Goal: Task Accomplishment & Management: Complete application form

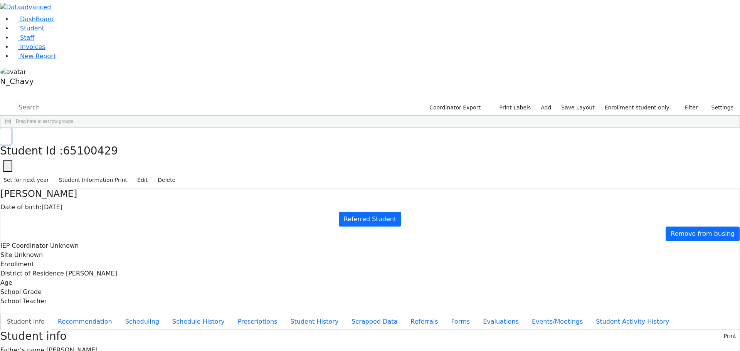
click at [11, 128] on button "button" at bounding box center [5, 136] width 11 height 16
click at [79, 249] on div "Eidlisz" at bounding box center [59, 254] width 40 height 11
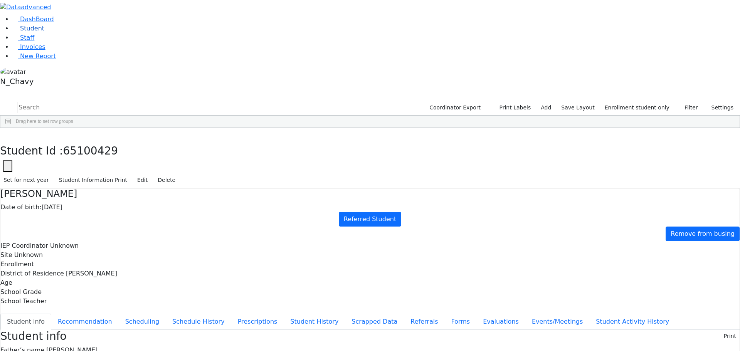
click at [44, 32] on link "Student" at bounding box center [28, 28] width 32 height 7
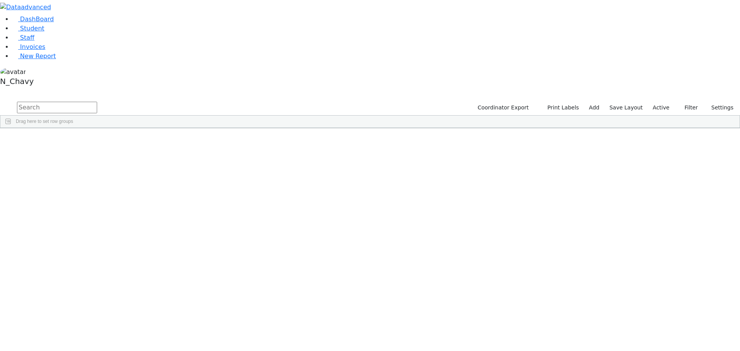
click at [657, 102] on label "Active" at bounding box center [661, 108] width 24 height 12
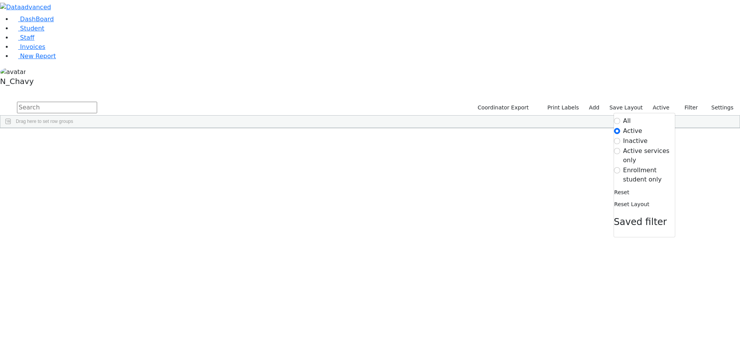
click at [630, 166] on label "Enrollment student only" at bounding box center [649, 175] width 52 height 18
click at [620, 167] on input "Enrollment student only" at bounding box center [617, 170] width 6 height 6
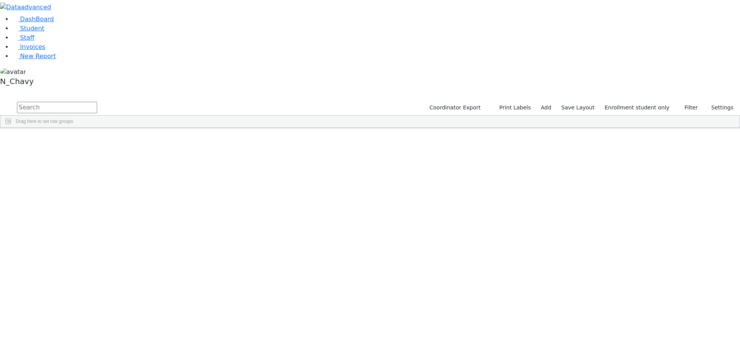
click at [79, 249] on div "Eidlisz" at bounding box center [59, 254] width 40 height 11
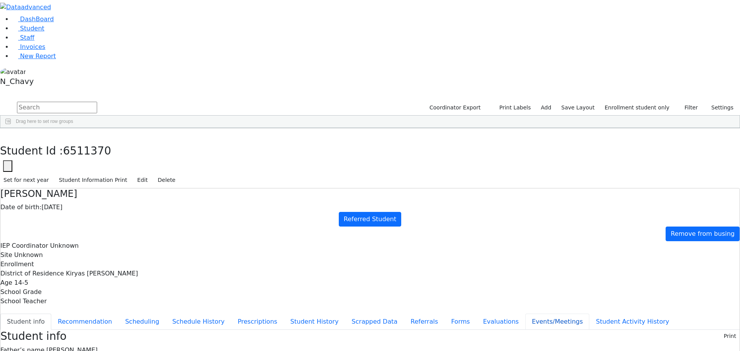
click at [525, 314] on button "Events/Meetings" at bounding box center [557, 322] width 64 height 16
click at [8, 134] on icon "button" at bounding box center [5, 136] width 4 height 5
click at [91, 227] on div "Breuer" at bounding box center [68, 232] width 45 height 11
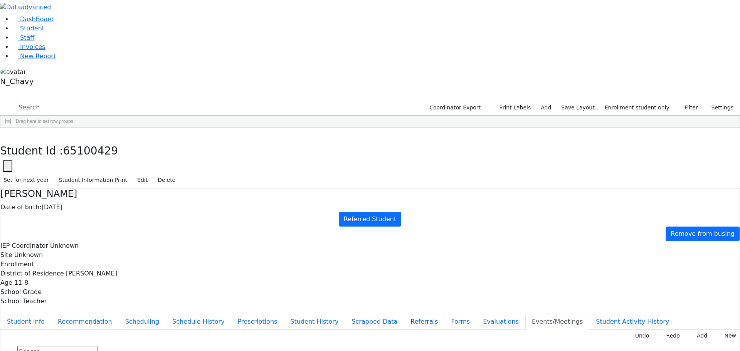
click at [404, 314] on button "Referrals" at bounding box center [424, 322] width 40 height 16
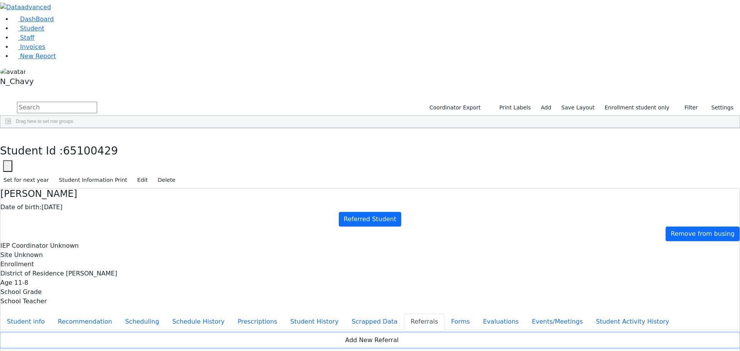
click at [481, 333] on button "Add New Referral" at bounding box center [369, 340] width 739 height 15
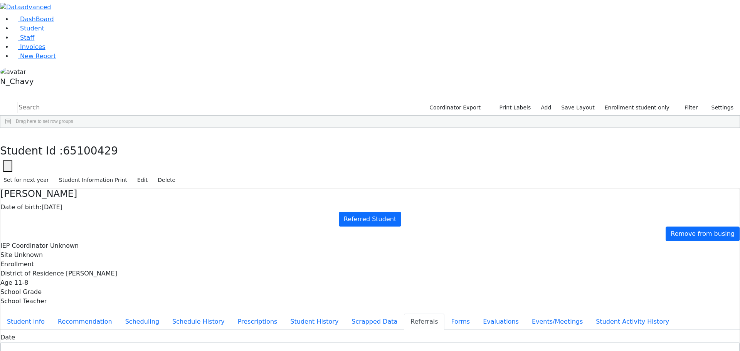
type textarea "[PERSON_NAME] does not attend a school"
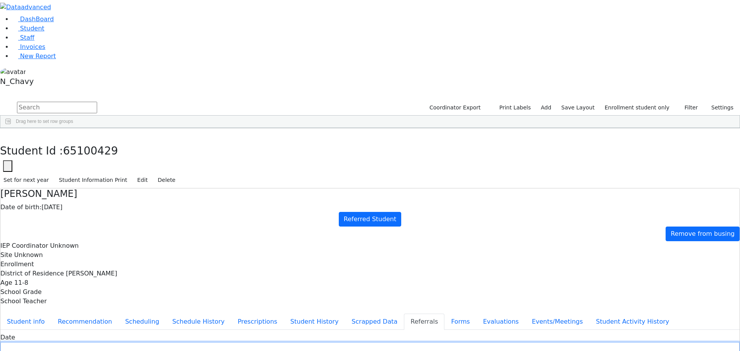
click at [328, 342] on input "text" at bounding box center [369, 348] width 739 height 12
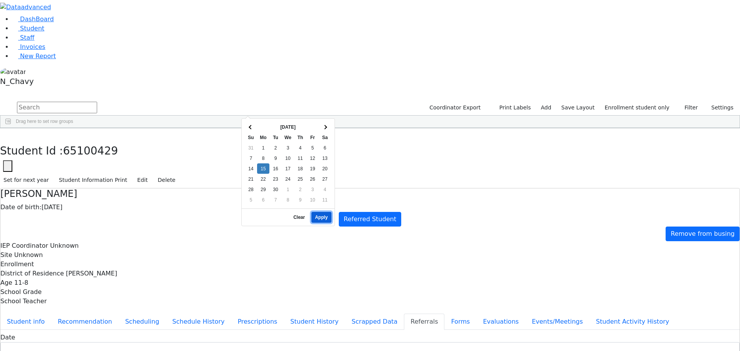
click at [321, 212] on button "Apply" at bounding box center [321, 217] width 20 height 11
type input "[DATE]"
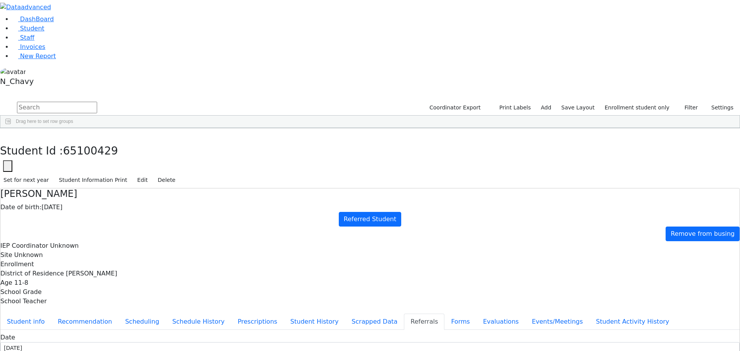
type textarea "e"
type textarea "[PERSON_NAME] was referred"
checkbox input "true"
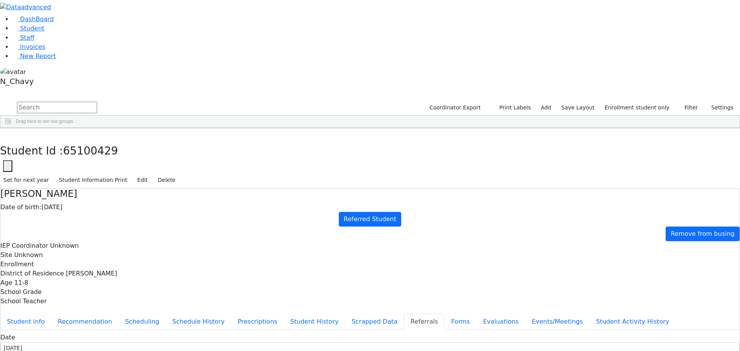
checkbox input "true"
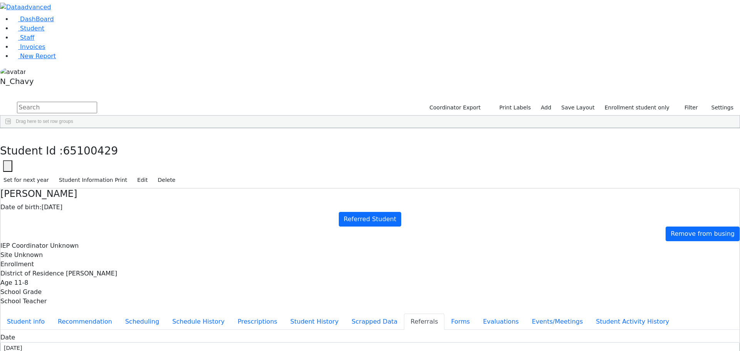
checkbox input "true"
click at [608, 212] on button "Apply" at bounding box center [611, 217] width 20 height 11
type input "[DATE]"
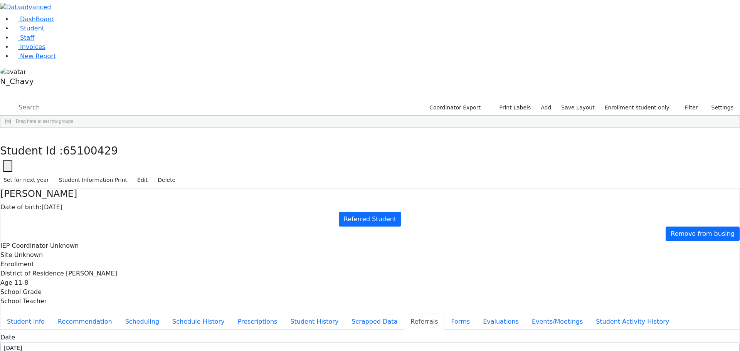
type input "[PERSON_NAME]"
select select "[PERSON_NAME] CSD"
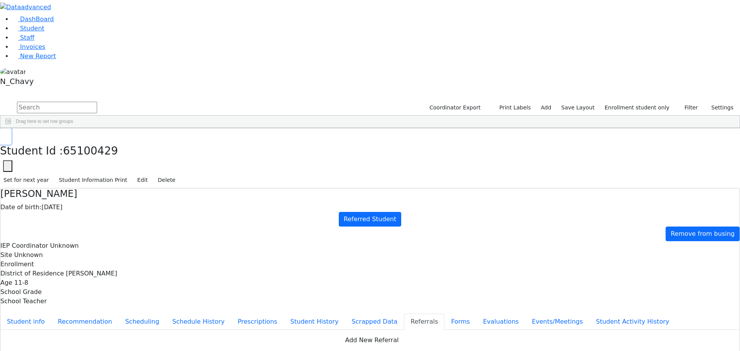
click at [11, 128] on button "button" at bounding box center [5, 136] width 11 height 16
click at [91, 141] on div "Aharonowitz" at bounding box center [68, 146] width 45 height 11
click at [11, 128] on button "button" at bounding box center [5, 136] width 11 height 16
click at [44, 32] on link "Student" at bounding box center [28, 28] width 32 height 7
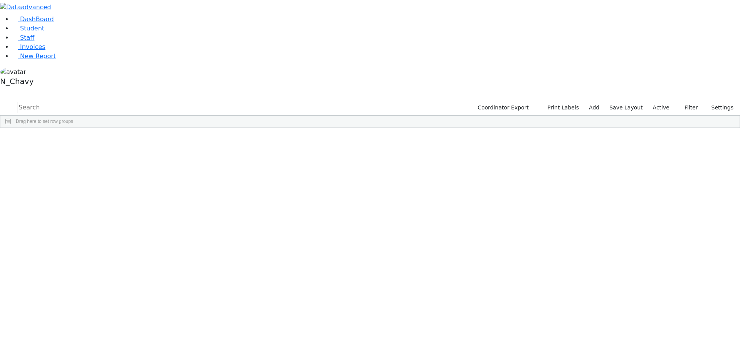
click at [97, 102] on input "text" at bounding box center [57, 108] width 80 height 12
click at [79, 216] on div "Appel" at bounding box center [59, 221] width 40 height 11
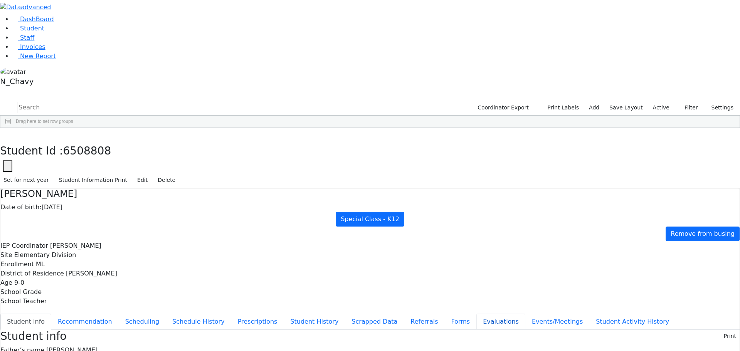
click at [476, 314] on button "Evaluations" at bounding box center [500, 322] width 49 height 16
click at [404, 314] on button "Referrals" at bounding box center [424, 322] width 40 height 16
click at [11, 128] on button "button" at bounding box center [5, 136] width 11 height 16
click at [91, 346] on div "Berkowitz" at bounding box center [68, 351] width 45 height 11
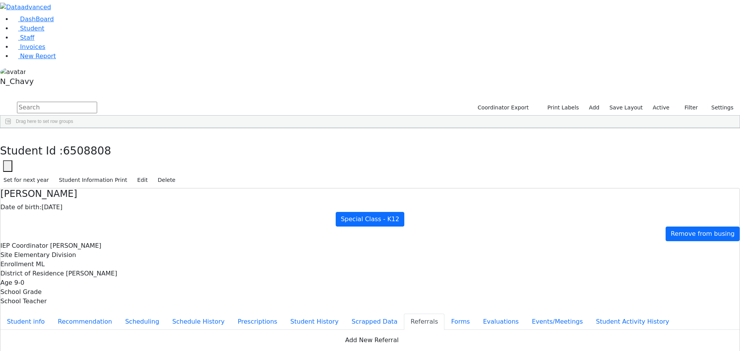
click at [91, 346] on div "Berkowitz" at bounding box center [68, 351] width 45 height 11
click at [11, 128] on button "button" at bounding box center [5, 136] width 11 height 16
click at [91, 326] on div "Braun" at bounding box center [68, 331] width 45 height 11
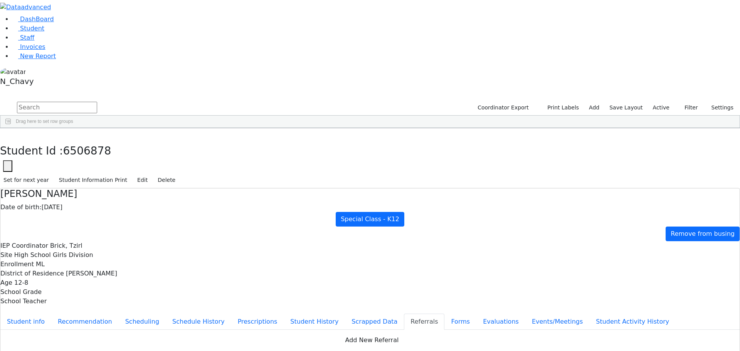
click at [91, 326] on div "Braun" at bounding box center [68, 331] width 45 height 11
drag, startPoint x: 143, startPoint y: 11, endPoint x: 157, endPoint y: 27, distance: 21.0
click at [11, 128] on button "button" at bounding box center [5, 136] width 11 height 16
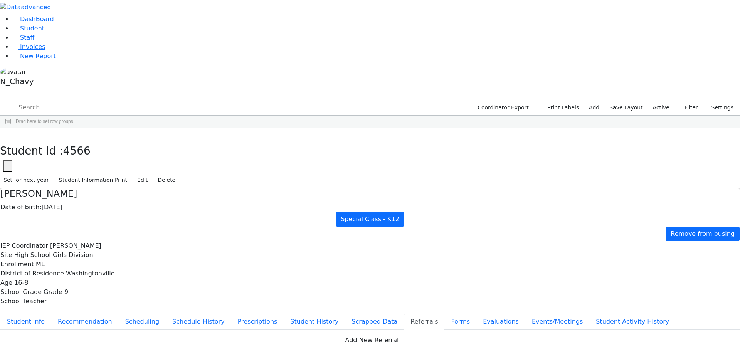
click at [11, 128] on button "button" at bounding box center [5, 136] width 11 height 16
click at [91, 335] on div "Cik" at bounding box center [68, 340] width 45 height 11
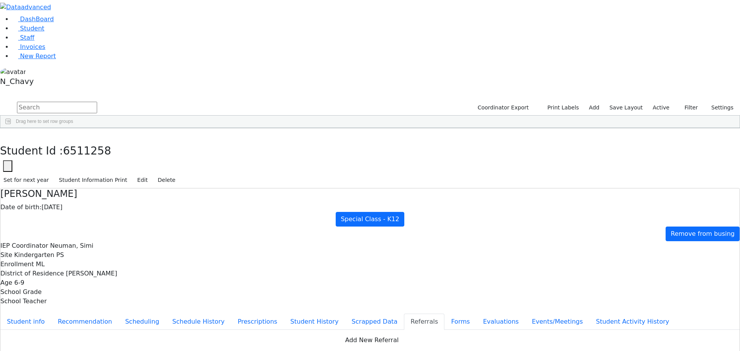
scroll to position [113, 0]
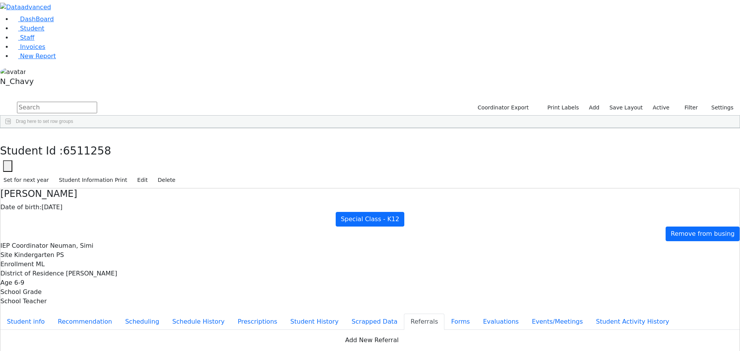
copy div "[PERSON_NAME] is being referred by the [PERSON_NAME] CSD for evaluations. [GEOG…"
drag, startPoint x: 146, startPoint y: 16, endPoint x: 184, endPoint y: 14, distance: 37.8
click at [11, 128] on button "button" at bounding box center [5, 136] width 11 height 16
click at [668, 102] on label "Active" at bounding box center [661, 108] width 24 height 12
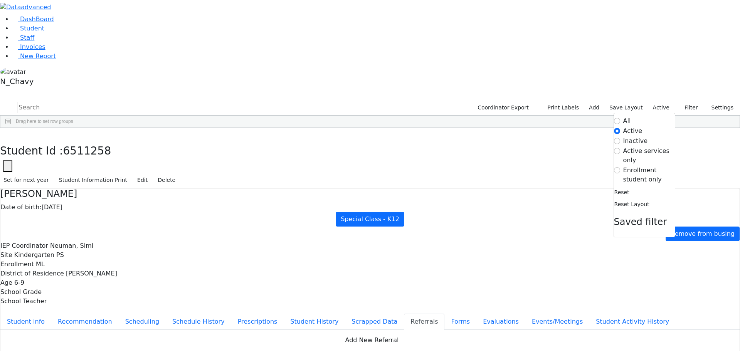
click at [641, 166] on label "Enrollment student only" at bounding box center [649, 175] width 52 height 18
click at [620, 167] on input "Enrollment student only" at bounding box center [617, 170] width 6 height 6
click at [641, 128] on div "Student Id Last Name First Name DOB Site" at bounding box center [365, 128] width 731 height 0
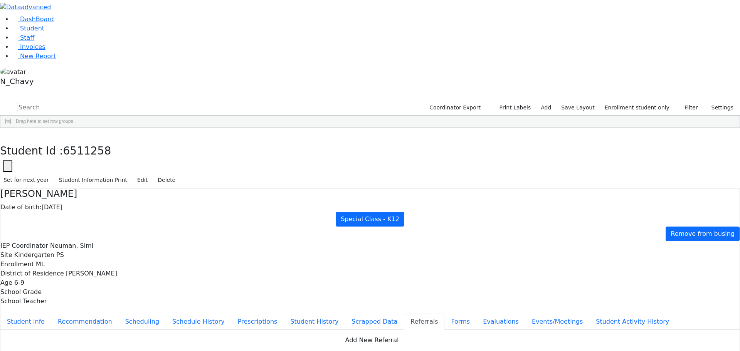
click at [79, 227] on div "Breuer" at bounding box center [59, 232] width 40 height 11
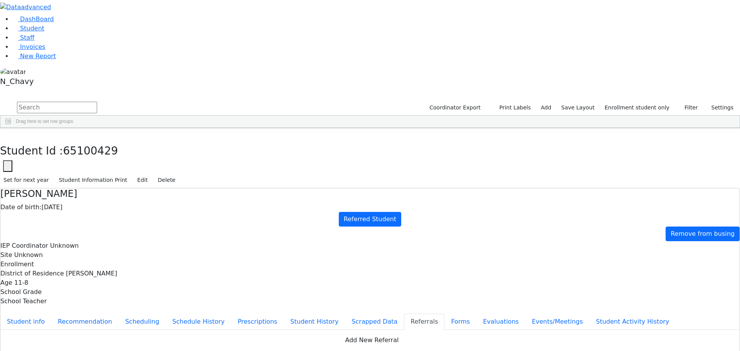
paste textarea "[PERSON_NAME] is being referred by the [PERSON_NAME] CSD for evaluations."
drag, startPoint x: 372, startPoint y: 157, endPoint x: 390, endPoint y: 159, distance: 17.8
type textarea "[PERSON_NAME] is being referred by the [PERSON_NAME] CSD for evaluations."
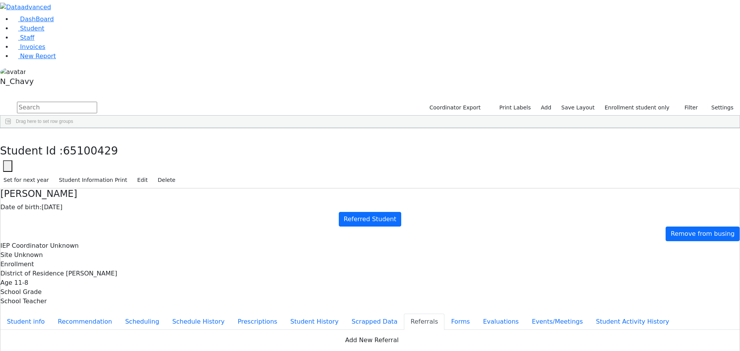
click at [51, 314] on button "Student info" at bounding box center [25, 322] width 51 height 16
drag, startPoint x: 385, startPoint y: 128, endPoint x: 444, endPoint y: 129, distance: 59.0
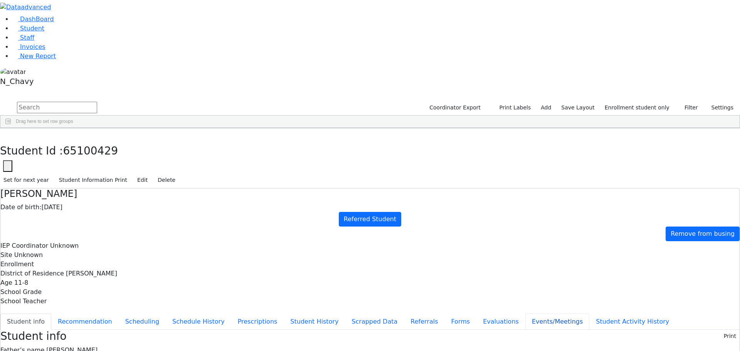
click at [525, 314] on button "Events/Meetings" at bounding box center [557, 322] width 64 height 16
click at [476, 314] on button "Evaluations" at bounding box center [500, 322] width 49 height 16
click at [444, 314] on button "Forms" at bounding box center [460, 322] width 32 height 16
type input "[PERSON_NAME]"
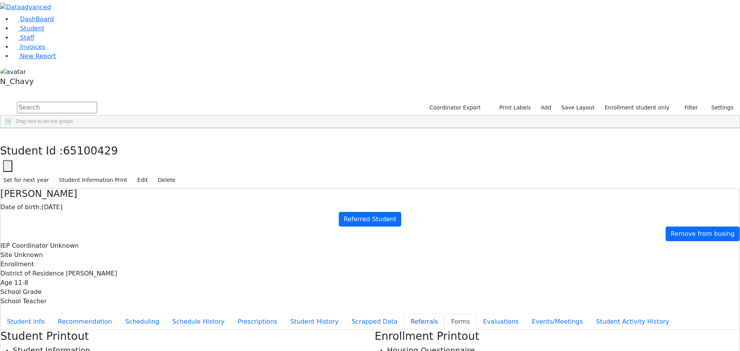
click at [404, 314] on button "Referrals" at bounding box center [424, 322] width 40 height 16
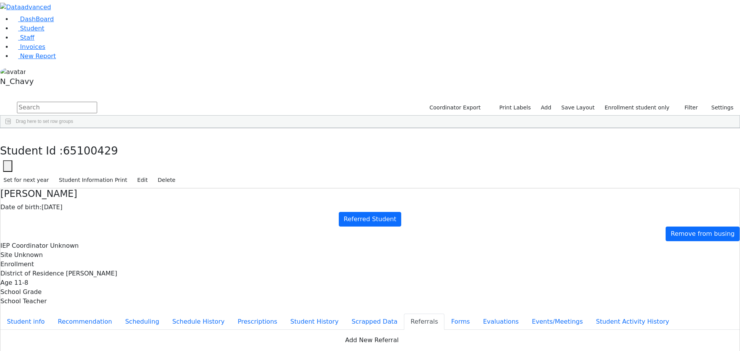
click at [51, 314] on button "Student info" at bounding box center [25, 322] width 51 height 16
drag, startPoint x: 300, startPoint y: 141, endPoint x: 350, endPoint y: 154, distance: 51.0
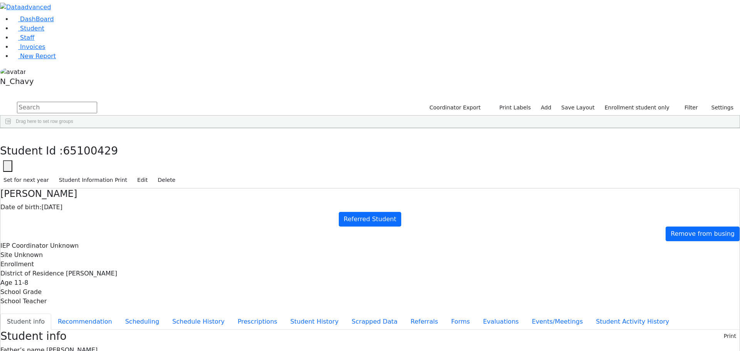
drag, startPoint x: 301, startPoint y: 140, endPoint x: 340, endPoint y: 163, distance: 45.6
click at [11, 128] on button "button" at bounding box center [5, 136] width 11 height 16
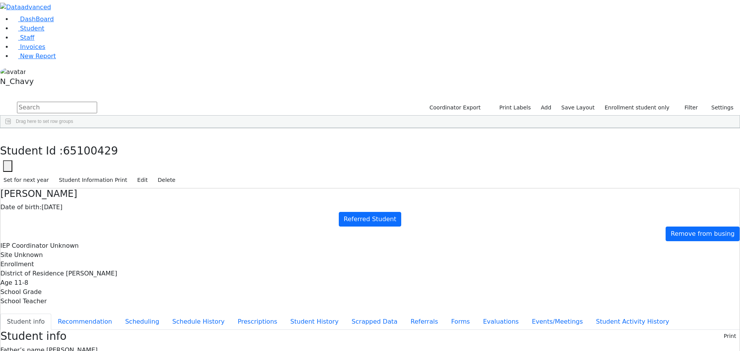
click at [91, 324] on div "Gestetner" at bounding box center [68, 329] width 45 height 11
drag, startPoint x: 299, startPoint y: 108, endPoint x: 348, endPoint y: 239, distance: 139.2
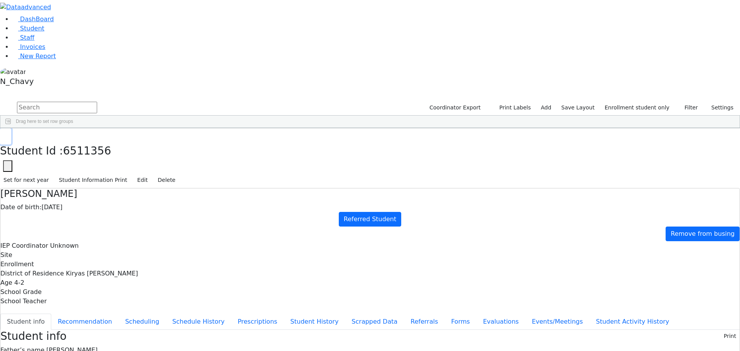
click at [11, 128] on button "button" at bounding box center [5, 136] width 11 height 16
click at [97, 102] on input "text" at bounding box center [57, 108] width 80 height 12
click at [525, 314] on button "Events/Meetings" at bounding box center [557, 322] width 64 height 16
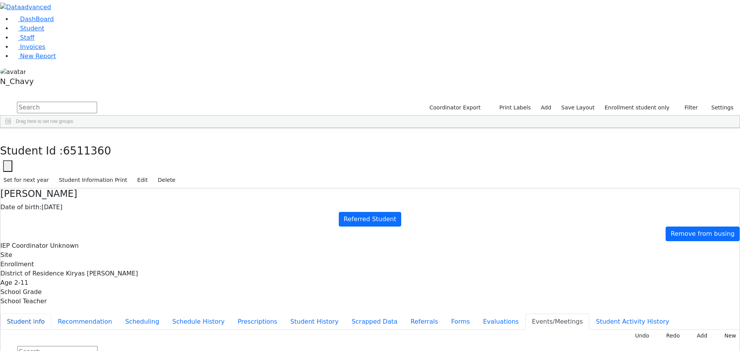
click at [51, 314] on button "Student info" at bounding box center [25, 322] width 51 height 16
click at [476, 314] on button "Evaluations" at bounding box center [500, 322] width 49 height 16
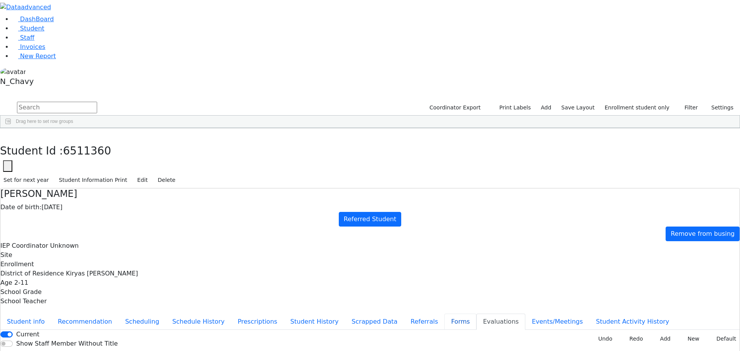
click at [444, 314] on button "Forms" at bounding box center [460, 322] width 32 height 16
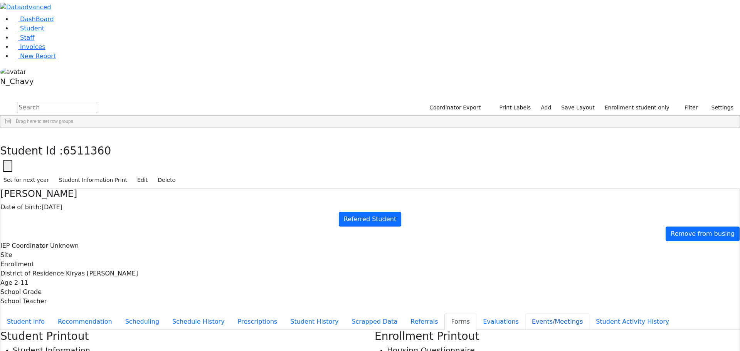
click at [525, 314] on button "Events/Meetings" at bounding box center [557, 322] width 64 height 16
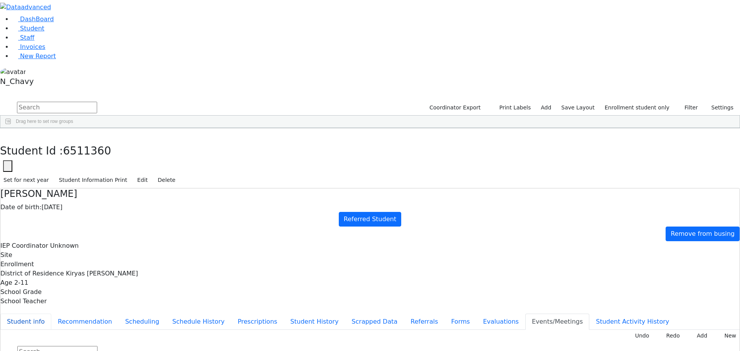
click at [51, 314] on button "Student info" at bounding box center [25, 322] width 51 height 16
click at [11, 128] on button "button" at bounding box center [5, 136] width 11 height 16
click at [91, 249] on div "Eidlisz" at bounding box center [68, 254] width 45 height 11
click at [404, 314] on button "Referrals" at bounding box center [424, 322] width 40 height 16
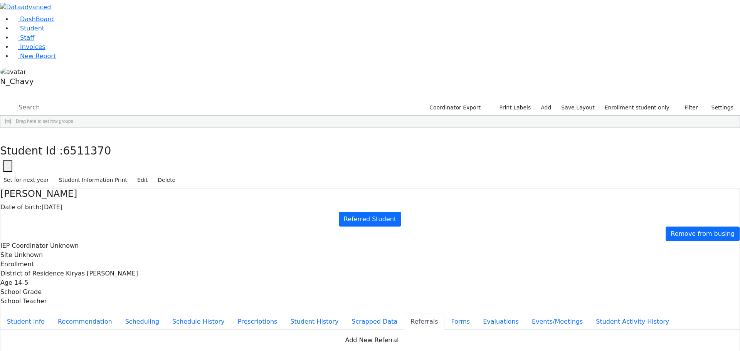
click at [150, 128] on div "Student Id : 6511370 Student Id 6511370 Cancel Save Set for next year Student I…" at bounding box center [370, 158] width 740 height 60
click at [3, 134] on use "button" at bounding box center [3, 134] width 0 height 0
click at [91, 346] on div "Gluck" at bounding box center [68, 351] width 45 height 11
click at [525, 314] on button "Events/Meetings" at bounding box center [557, 322] width 64 height 16
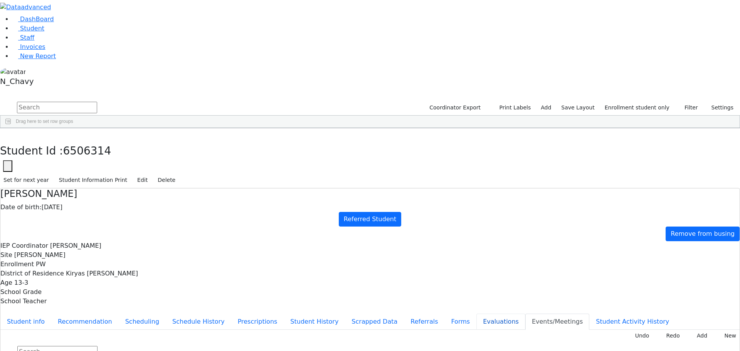
click at [476, 314] on button "Evaluations" at bounding box center [500, 322] width 49 height 16
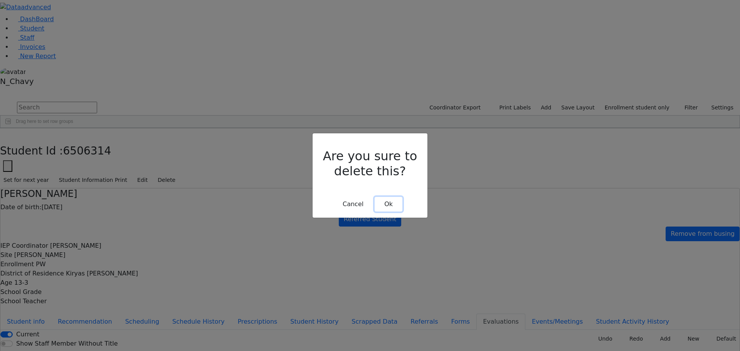
click at [395, 197] on button "Ok" at bounding box center [389, 204] width 28 height 15
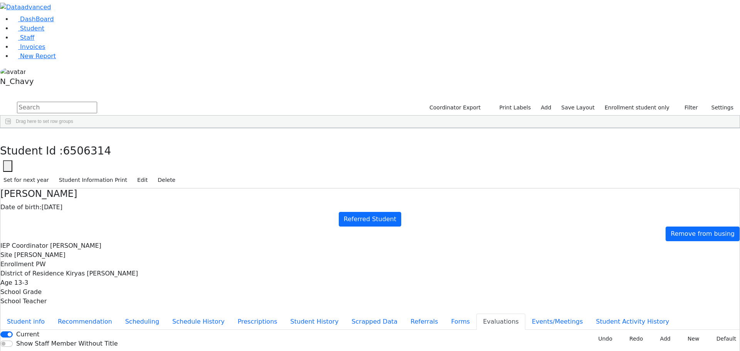
type input "be"
drag, startPoint x: 535, startPoint y: 233, endPoint x: 481, endPoint y: 233, distance: 53.6
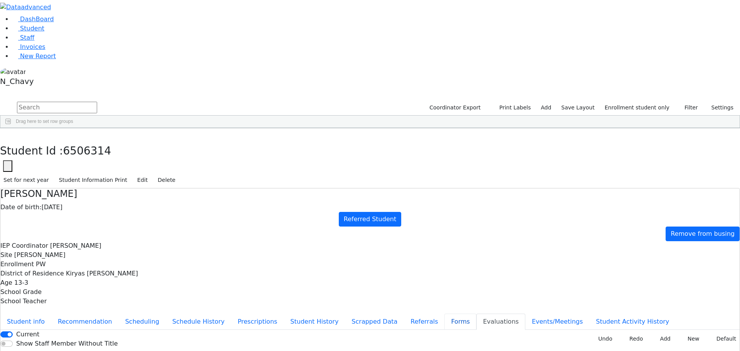
click at [444, 314] on button "Forms" at bounding box center [460, 322] width 32 height 16
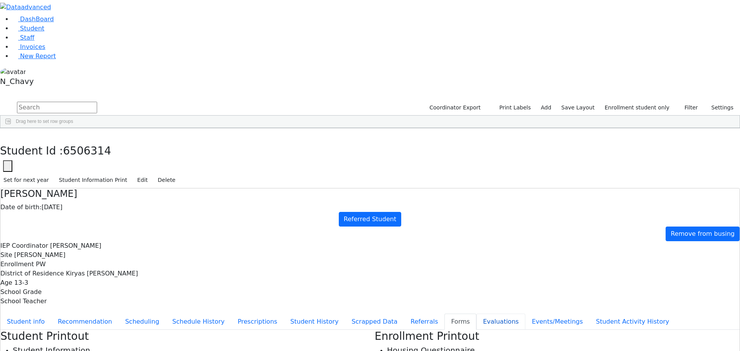
click at [476, 314] on button "Evaluations" at bounding box center [500, 322] width 49 height 16
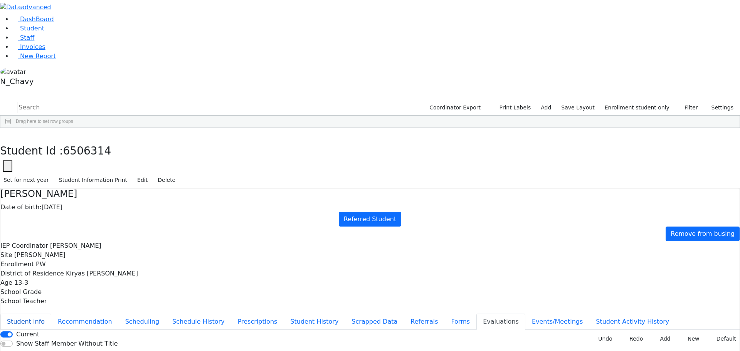
click at [183, 314] on ul "Student info Recommendation Scheduling Schedule History Prescriptions Student H…" at bounding box center [369, 322] width 739 height 16
click at [51, 314] on button "Student info" at bounding box center [25, 322] width 51 height 16
click at [151, 174] on button "Edit" at bounding box center [142, 180] width 17 height 12
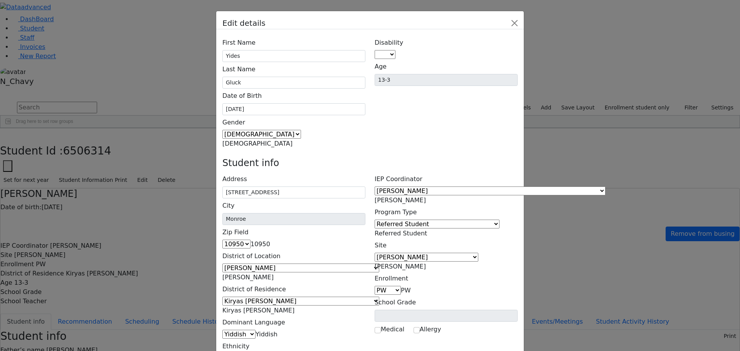
click at [426, 263] on span "[PERSON_NAME]" at bounding box center [400, 266] width 51 height 7
